Goal: Task Accomplishment & Management: Manage account settings

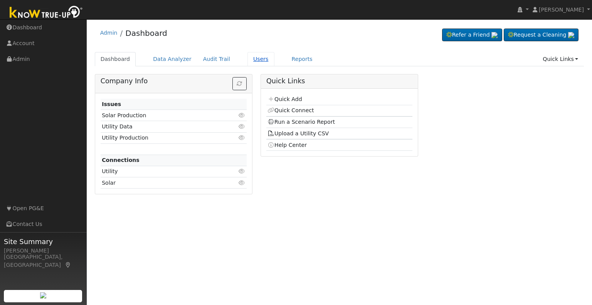
click at [249, 59] on link "Users" at bounding box center [260, 59] width 27 height 14
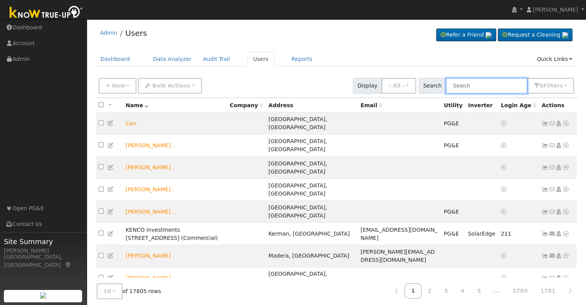
click at [473, 85] on input "text" at bounding box center [487, 86] width 82 height 16
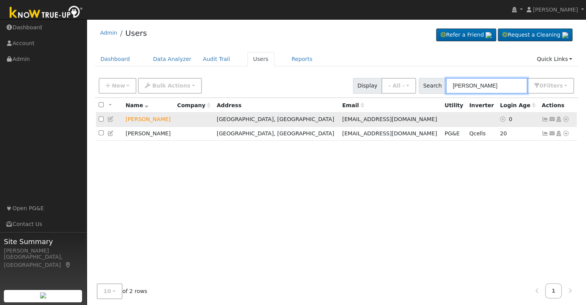
type input "paul lu"
click at [109, 118] on icon at bounding box center [111, 118] width 7 height 5
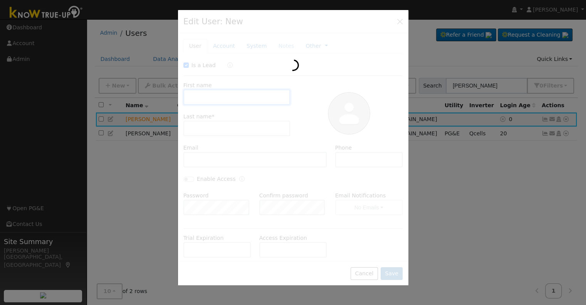
checkbox input "true"
type input "Paul"
type input "Luchini"
type input "plucini75@yahoo.com"
type input "562-201-3141"
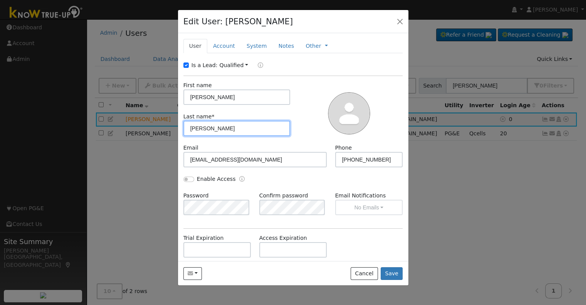
click at [200, 128] on input "Luchini" at bounding box center [236, 128] width 107 height 15
type input "Lucini"
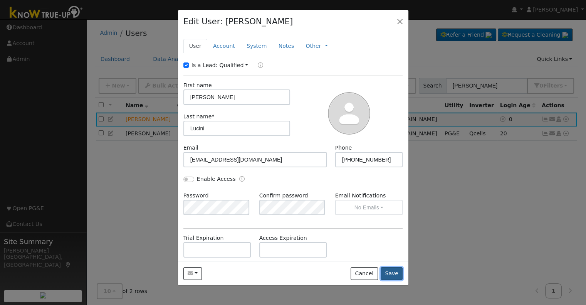
click at [396, 277] on button "Save" at bounding box center [392, 273] width 22 height 13
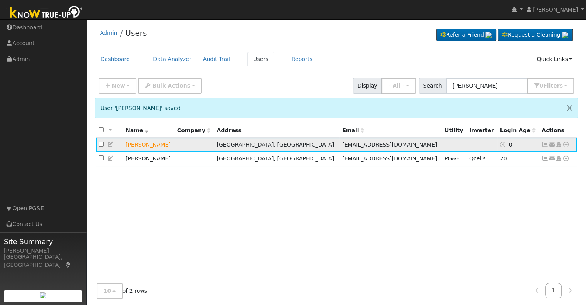
click at [567, 145] on icon at bounding box center [566, 144] width 7 height 5
click at [559, 143] on icon at bounding box center [558, 144] width 7 height 5
